Goal: Check status: Check status

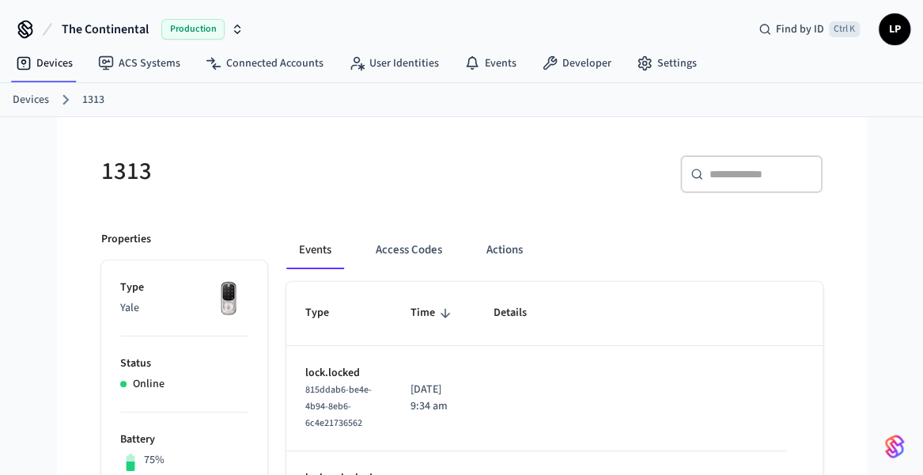
drag, startPoint x: 414, startPoint y: 245, endPoint x: 391, endPoint y: 190, distance: 59.9
click at [391, 190] on div "1313" at bounding box center [267, 171] width 370 height 70
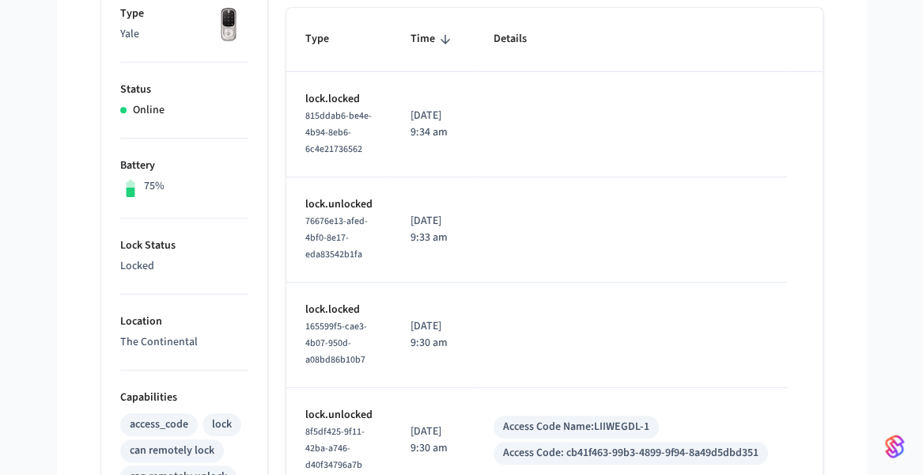
scroll to position [275, 0]
drag, startPoint x: 411, startPoint y: 97, endPoint x: 464, endPoint y: 133, distance: 63.2
click at [464, 133] on td "[DATE] 9:34 am" at bounding box center [433, 123] width 83 height 105
drag, startPoint x: 464, startPoint y: 133, endPoint x: 411, endPoint y: 102, distance: 61.3
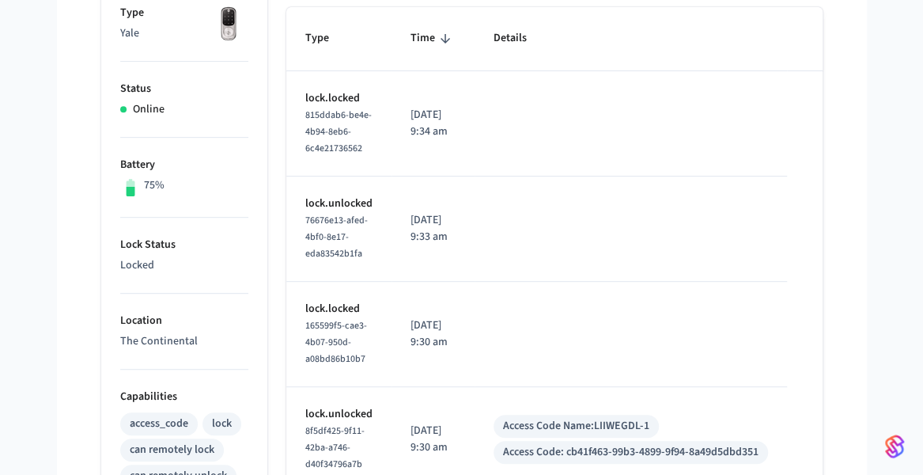
click at [411, 102] on td "[DATE] 9:34 am" at bounding box center [433, 123] width 83 height 105
drag, startPoint x: 411, startPoint y: 102, endPoint x: 463, endPoint y: 130, distance: 59.1
click at [463, 130] on td "[DATE] 9:34 am" at bounding box center [433, 123] width 83 height 105
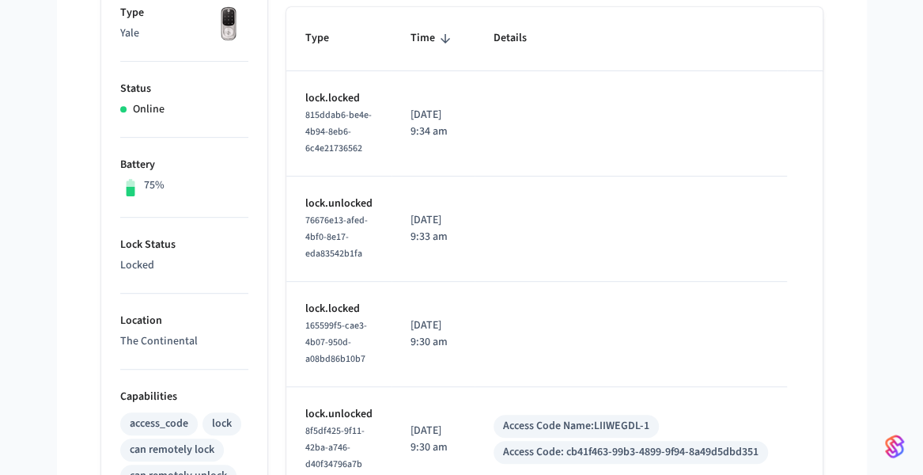
drag, startPoint x: 408, startPoint y: 206, endPoint x: 457, endPoint y: 242, distance: 60.6
click at [457, 242] on td "[DATE] 9:33 am" at bounding box center [433, 228] width 83 height 105
click at [456, 242] on p "[DATE] 9:33 am" at bounding box center [433, 228] width 45 height 33
drag, startPoint x: 400, startPoint y: 329, endPoint x: 473, endPoint y: 352, distance: 76.3
click at [473, 352] on td "[DATE] 9:30 am" at bounding box center [433, 334] width 83 height 105
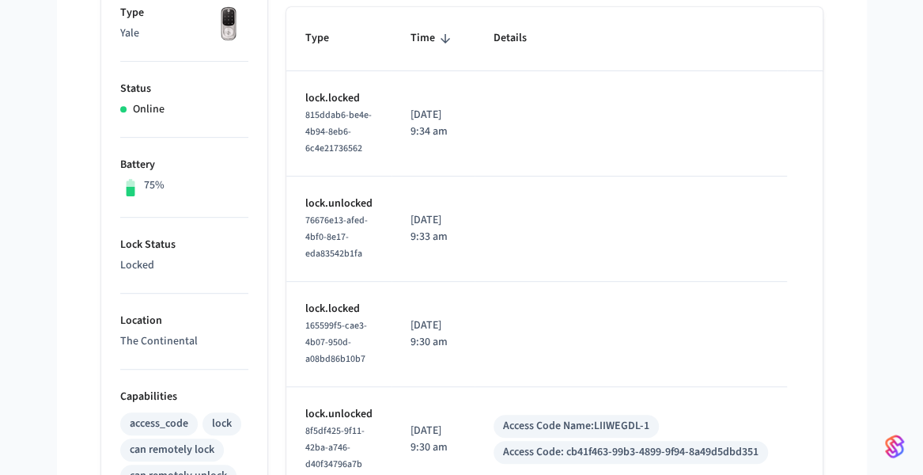
click at [473, 352] on td "[DATE] 9:30 am" at bounding box center [433, 334] width 83 height 105
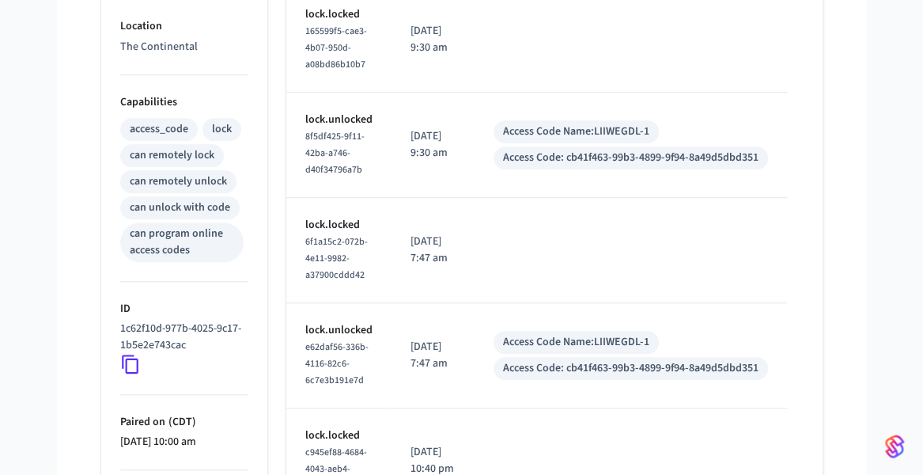
scroll to position [580, 0]
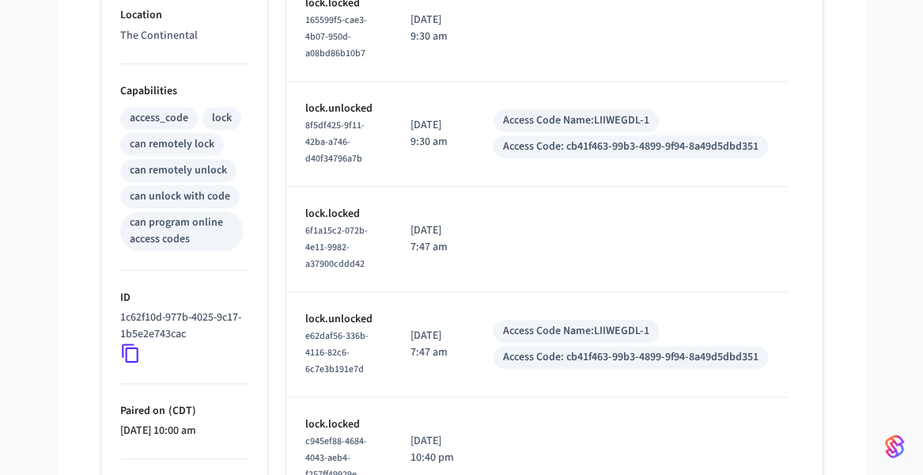
drag, startPoint x: 406, startPoint y: 333, endPoint x: 463, endPoint y: 354, distance: 60.8
click at [463, 354] on td "[DATE] 7:47 am" at bounding box center [433, 344] width 83 height 105
drag, startPoint x: 463, startPoint y: 354, endPoint x: 416, endPoint y: 324, distance: 56.0
click at [416, 324] on td "[DATE] 7:47 am" at bounding box center [433, 344] width 83 height 105
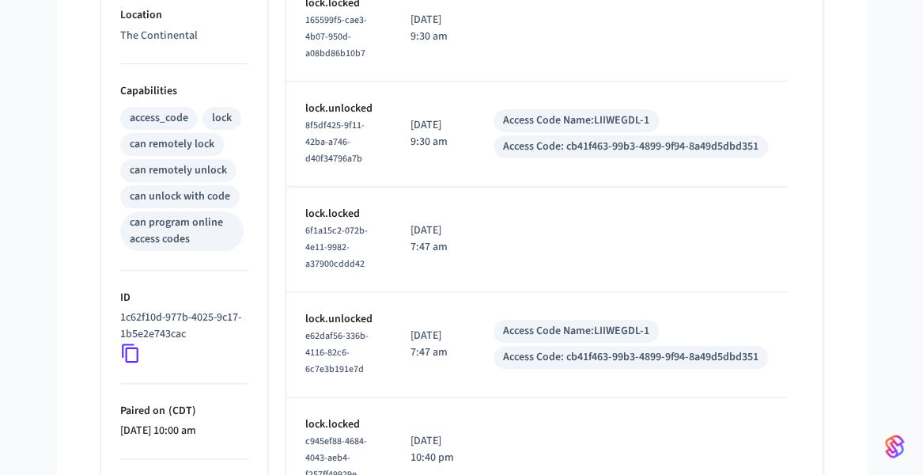
click at [416, 324] on td "[DATE] 7:47 am" at bounding box center [433, 344] width 83 height 105
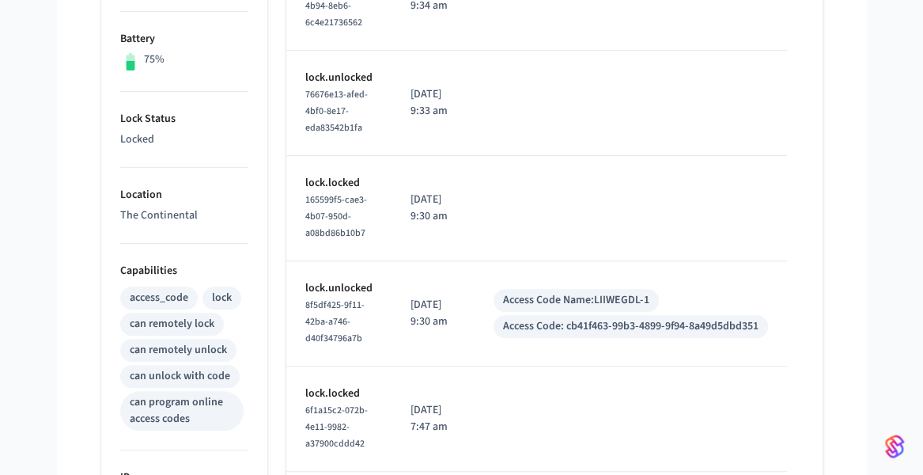
scroll to position [400, 0]
drag, startPoint x: 415, startPoint y: 290, endPoint x: 464, endPoint y: 325, distance: 60.6
click at [464, 325] on td "[DATE] 9:30 am" at bounding box center [433, 314] width 83 height 105
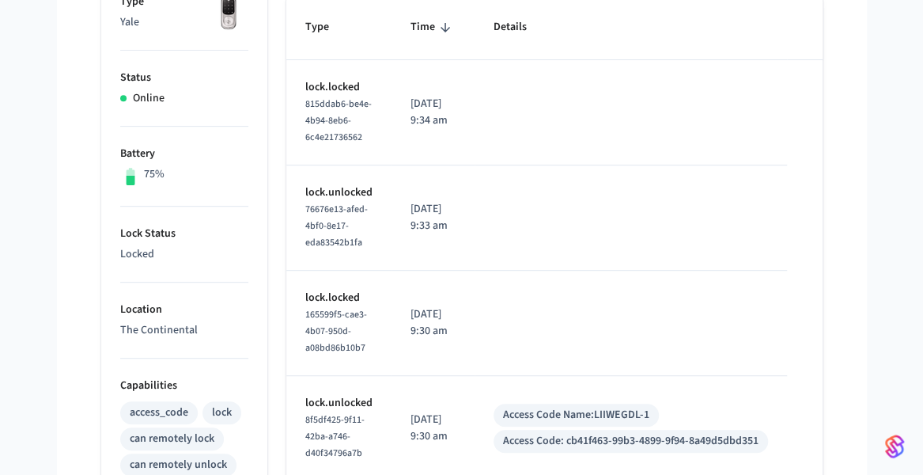
scroll to position [282, 0]
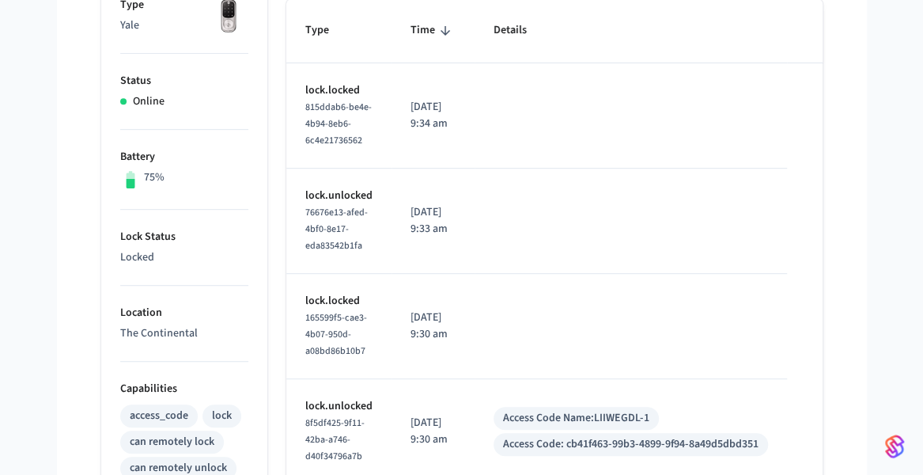
drag, startPoint x: 411, startPoint y: 213, endPoint x: 468, endPoint y: 229, distance: 58.6
click at [468, 229] on td "[DATE] 9:33 am" at bounding box center [433, 221] width 83 height 105
drag, startPoint x: 398, startPoint y: 96, endPoint x: 474, endPoint y: 138, distance: 87.1
click at [474, 138] on td "[DATE] 9:34 am" at bounding box center [433, 115] width 83 height 105
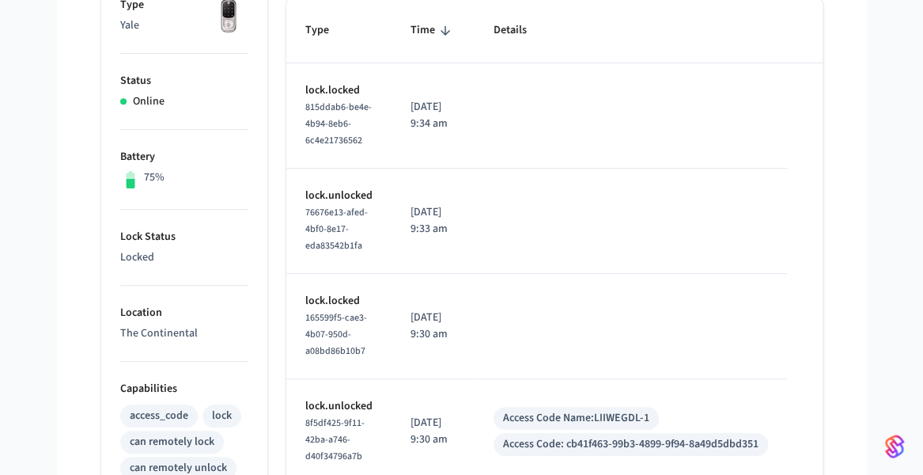
click at [474, 138] on td "[DATE] 9:34 am" at bounding box center [433, 115] width 83 height 105
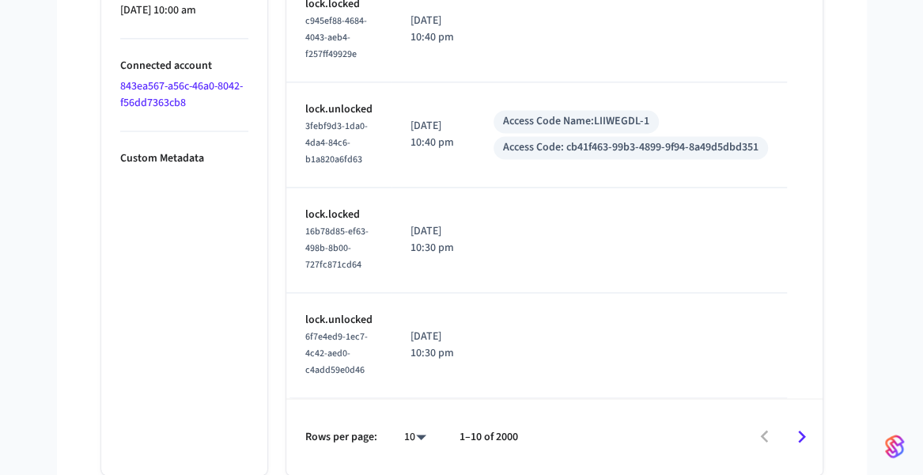
scroll to position [1008, 0]
click at [806, 441] on icon "Go to next page" at bounding box center [802, 436] width 25 height 25
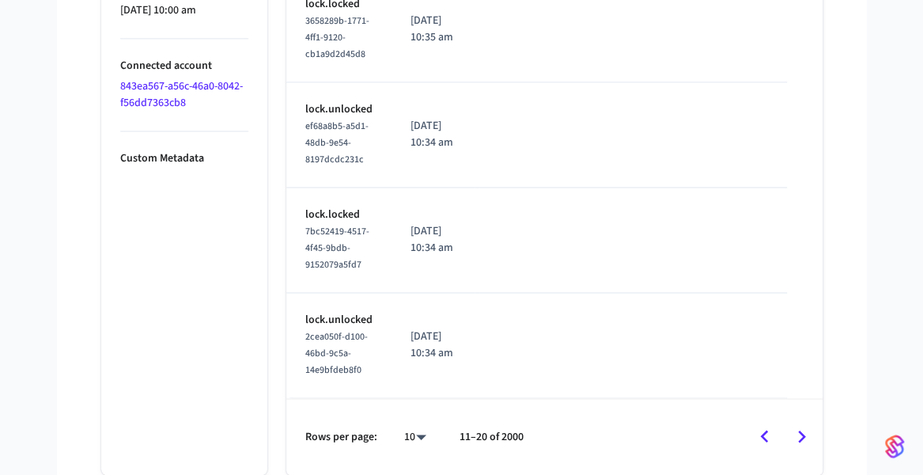
click at [750, 447] on button "Go to previous page" at bounding box center [764, 436] width 37 height 37
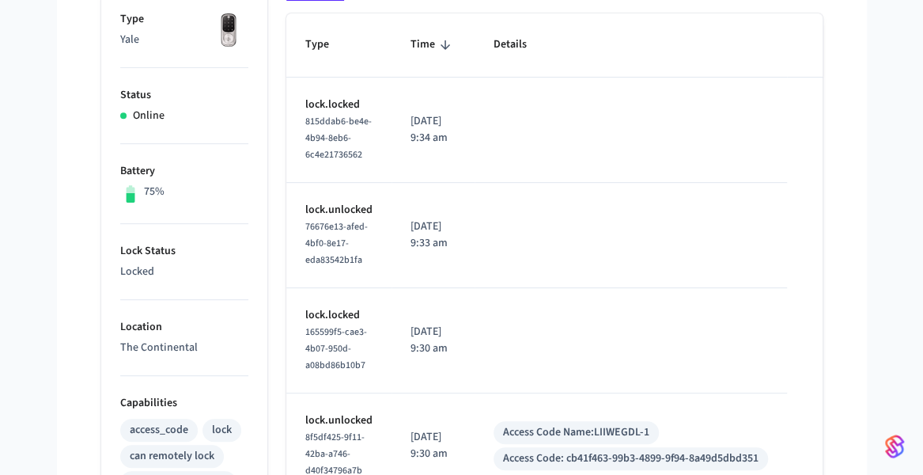
scroll to position [297, 0]
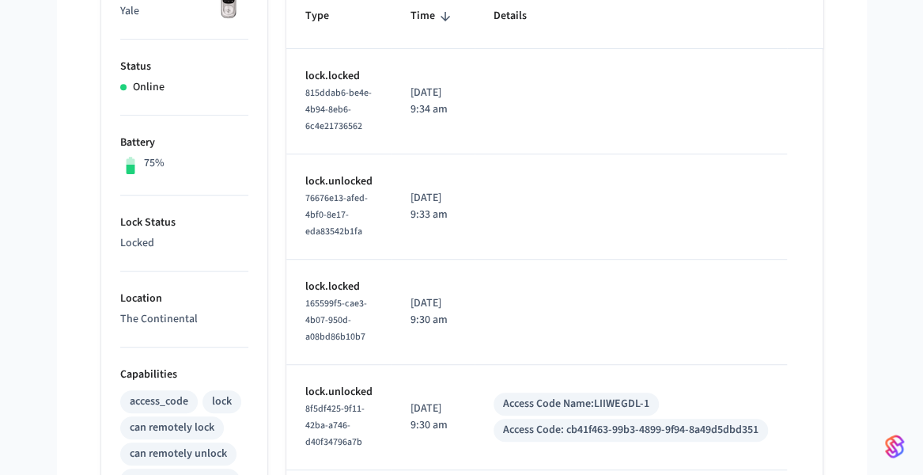
drag, startPoint x: 464, startPoint y: 221, endPoint x: 388, endPoint y: 179, distance: 86.8
click at [388, 179] on tr "lock.unlocked 76676e13-afed-4bf0-8e17-eda83542b1fa [DATE] 9:33 am" at bounding box center [555, 206] width 539 height 105
click at [388, 179] on td "lock.unlocked 76676e13-afed-4bf0-8e17-eda83542b1fa" at bounding box center [338, 206] width 105 height 105
drag, startPoint x: 470, startPoint y: 102, endPoint x: 397, endPoint y: 71, distance: 79.1
click at [397, 71] on td "[DATE] 9:34 am" at bounding box center [433, 101] width 83 height 105
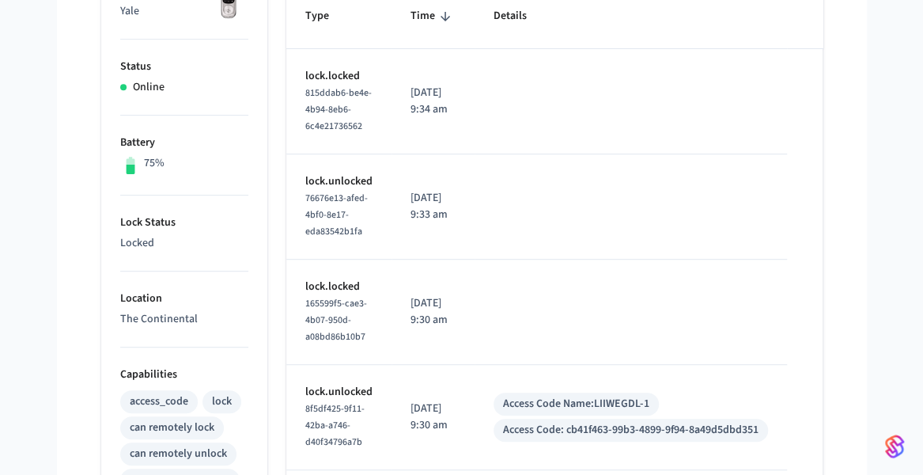
click at [397, 71] on td "[DATE] 9:34 am" at bounding box center [433, 101] width 83 height 105
drag, startPoint x: 397, startPoint y: 71, endPoint x: 470, endPoint y: 225, distance: 169.9
click at [470, 225] on td "[DATE] 9:33 am" at bounding box center [433, 206] width 83 height 105
drag, startPoint x: 470, startPoint y: 225, endPoint x: 317, endPoint y: 71, distance: 216.5
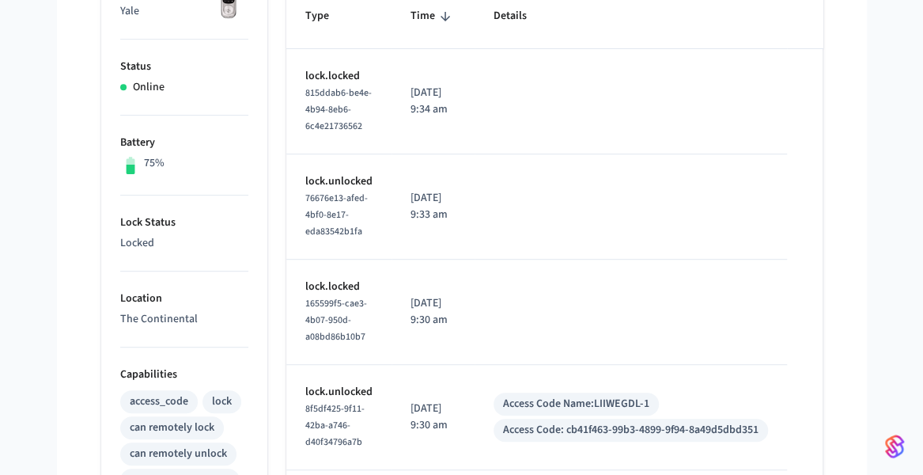
click at [317, 71] on p "lock.locked" at bounding box center [338, 76] width 67 height 17
drag, startPoint x: 317, startPoint y: 71, endPoint x: 470, endPoint y: 236, distance: 224.5
click at [470, 236] on td "[DATE] 9:33 am" at bounding box center [433, 206] width 83 height 105
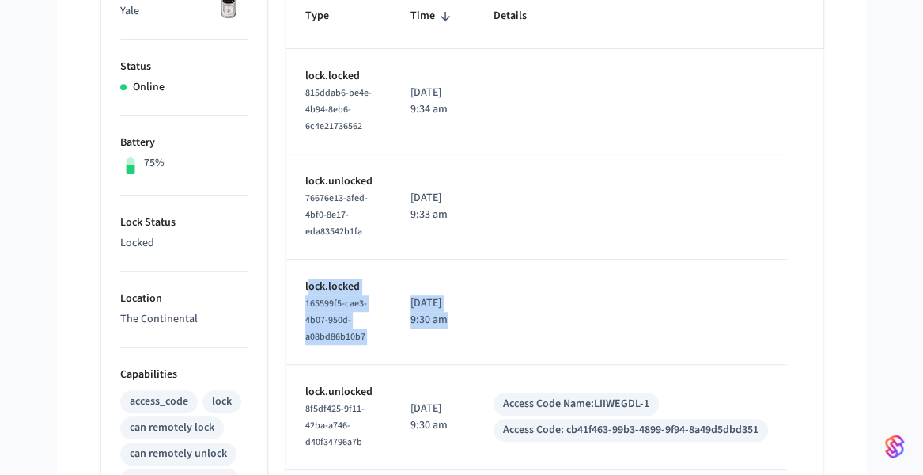
drag, startPoint x: 307, startPoint y: 275, endPoint x: 494, endPoint y: 330, distance: 194.8
click at [494, 330] on tr "lock.locked 165599f5-cae3-4b07-950d-a08bd86b10b7 [DATE] 9:30 am" at bounding box center [555, 312] width 539 height 105
click at [494, 330] on td "sticky table" at bounding box center [631, 312] width 313 height 105
drag, startPoint x: 494, startPoint y: 330, endPoint x: 297, endPoint y: 279, distance: 202.6
click at [297, 279] on tr "lock.locked 165599f5-cae3-4b07-950d-a08bd86b10b7 [DATE] 9:30 am" at bounding box center [555, 312] width 539 height 105
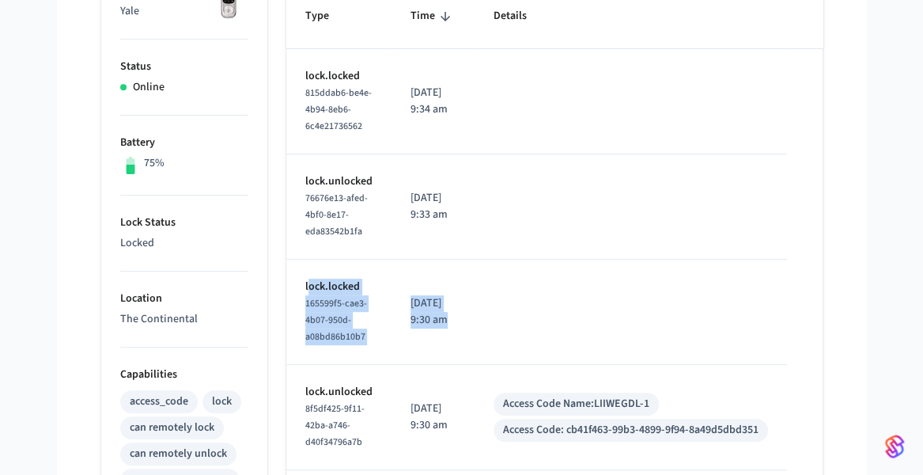
click at [297, 279] on td "lock.locked 165599f5-cae3-4b07-950d-a08bd86b10b7" at bounding box center [338, 312] width 105 height 105
drag, startPoint x: 297, startPoint y: 279, endPoint x: 471, endPoint y: 344, distance: 185.0
click at [471, 344] on tr "lock.locked 165599f5-cae3-4b07-950d-a08bd86b10b7 [DATE] 9:30 am" at bounding box center [555, 312] width 539 height 105
click at [471, 344] on td "[DATE] 9:30 am" at bounding box center [433, 312] width 83 height 105
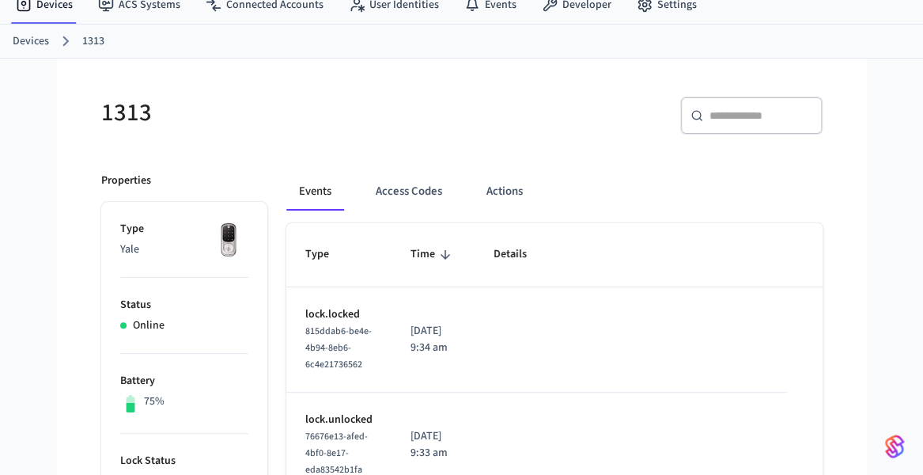
scroll to position [0, 0]
